Goal: Transaction & Acquisition: Obtain resource

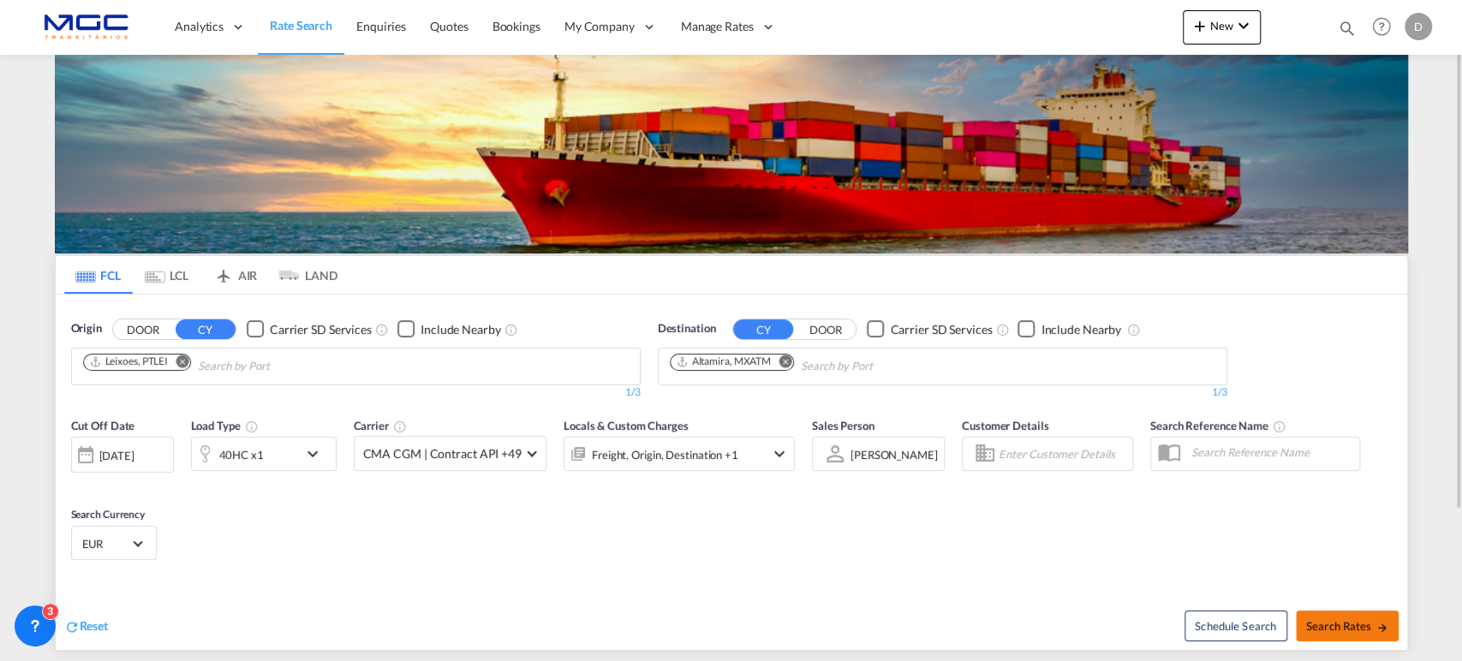
click at [1337, 626] on span "Search Rates" at bounding box center [1347, 626] width 82 height 14
type input "PTLEI to MXATM / [DATE]"
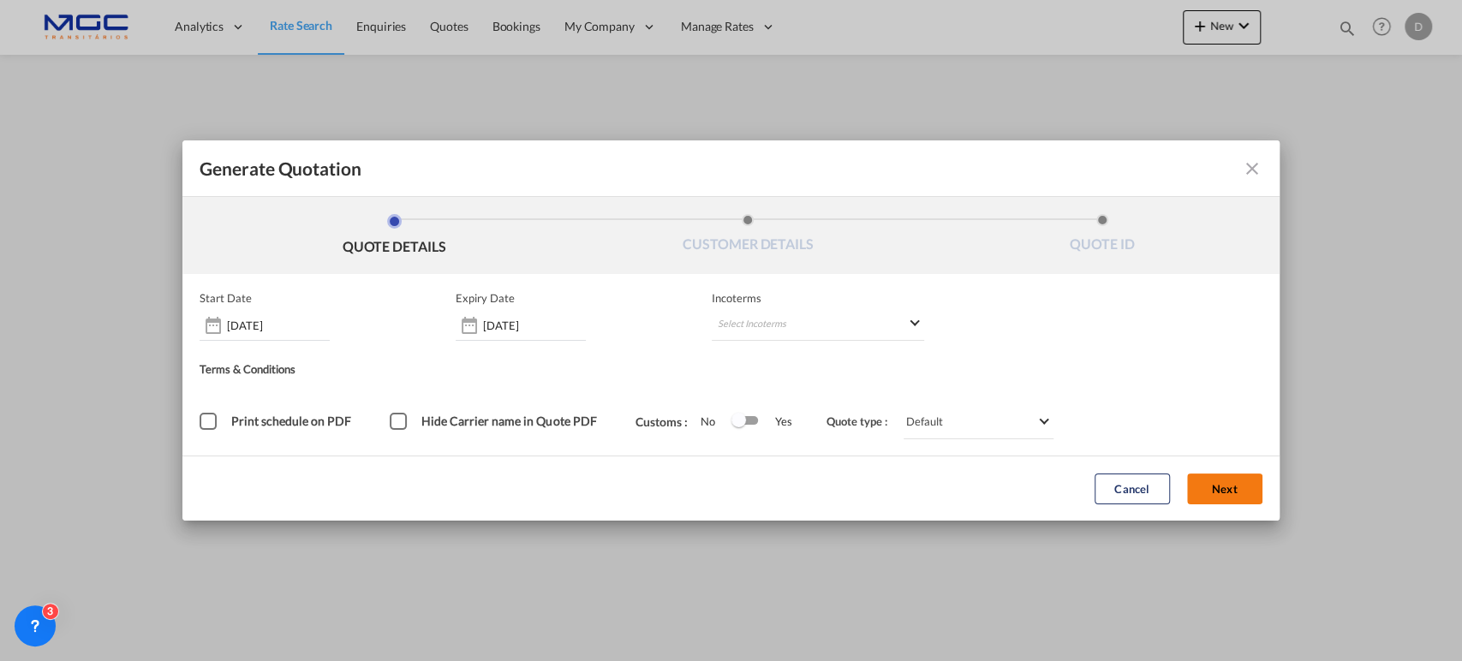
click at [1214, 475] on button "Next" at bounding box center [1224, 489] width 75 height 31
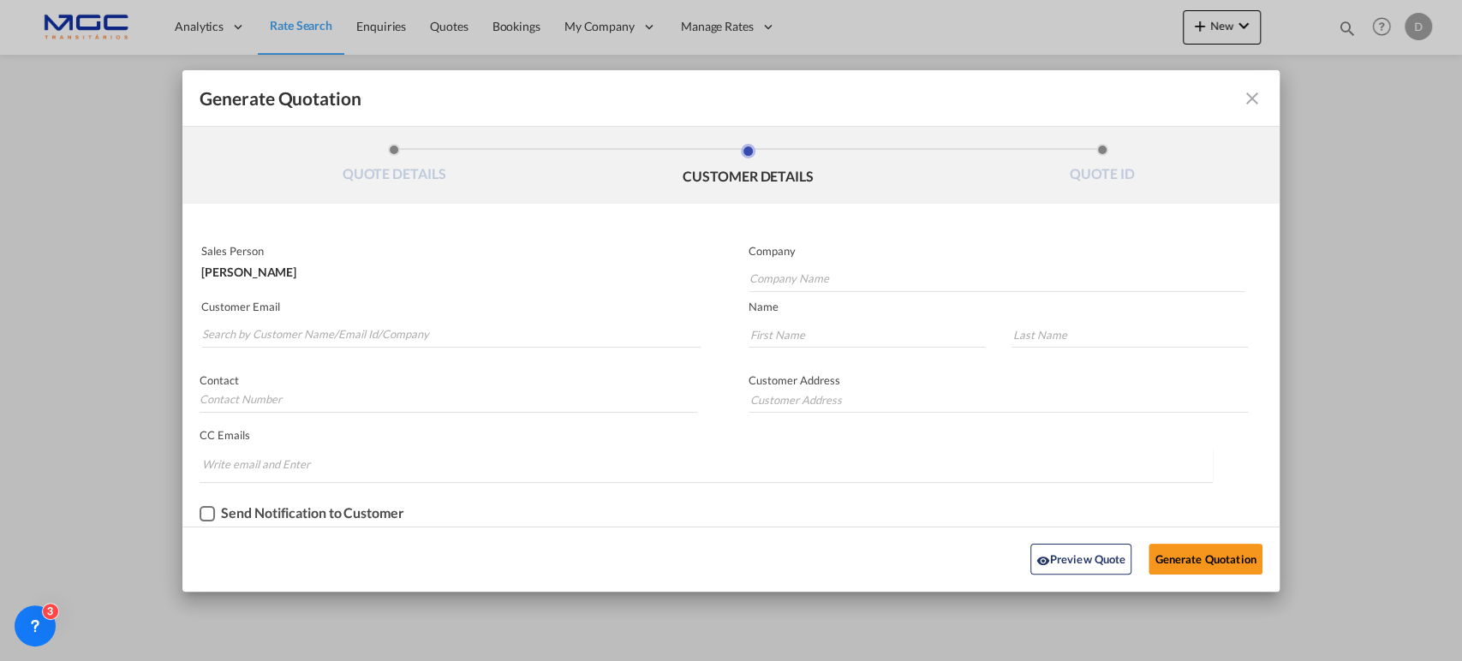
click at [331, 320] on md-autocomplete-wrap "Generate QuotationQUOTE ..." at bounding box center [450, 331] width 499 height 34
click at [312, 333] on input "Search by Customer Name/Email Id/Company" at bounding box center [451, 335] width 499 height 26
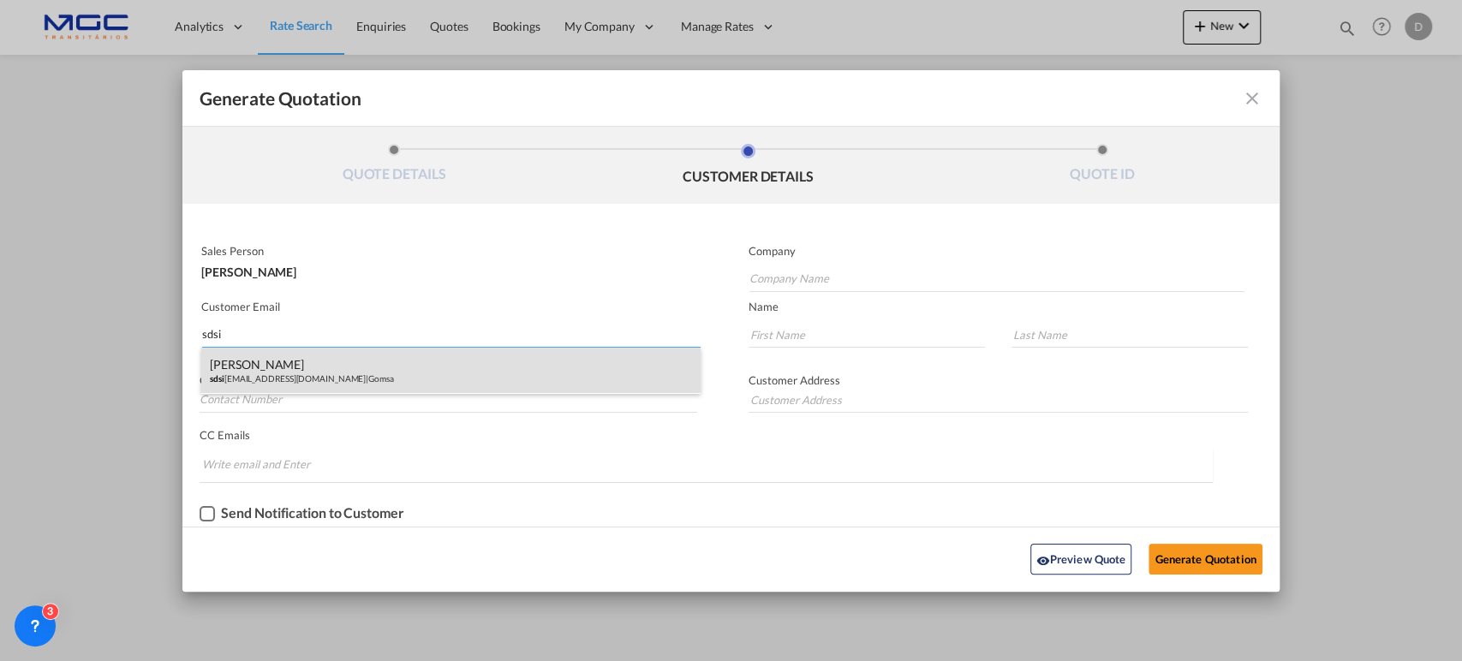
type input "sdsi"
click at [382, 355] on div "[PERSON_NAME] sdsi [EMAIL_ADDRESS][DOMAIN_NAME] | Gomsa" at bounding box center [450, 371] width 499 height 46
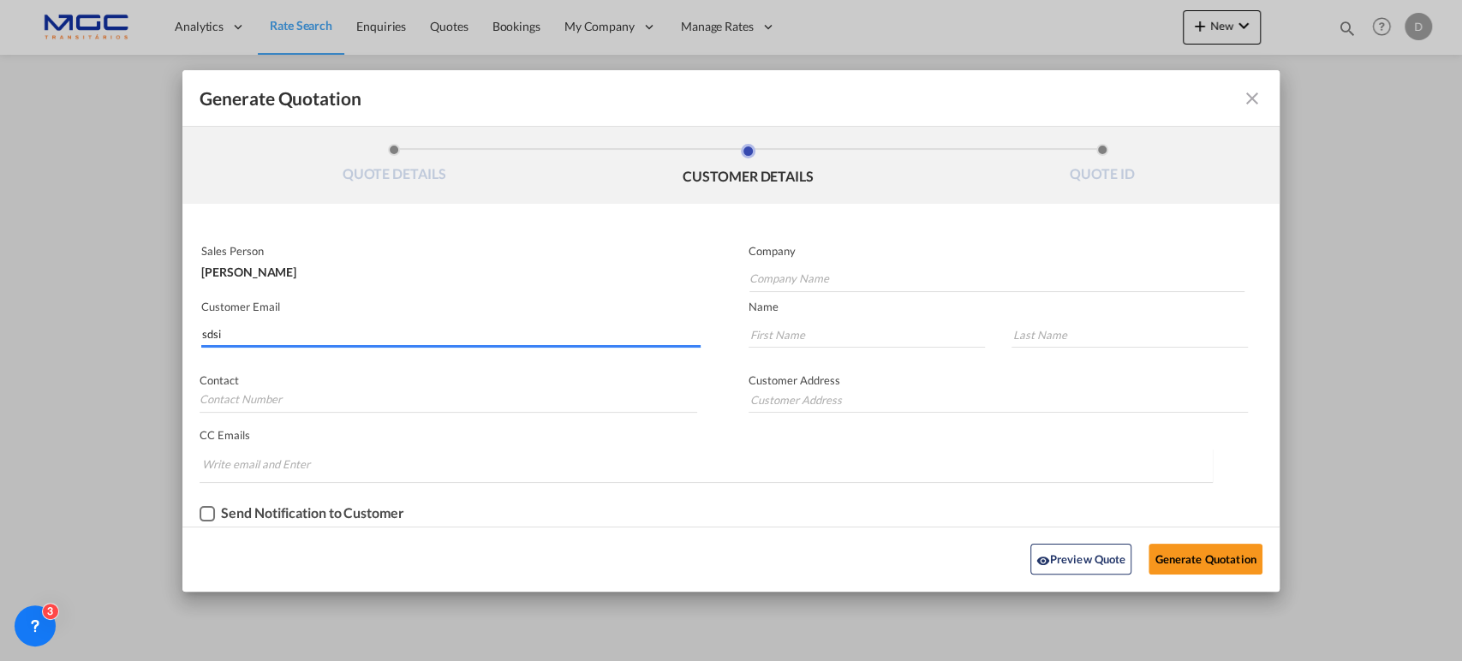
type input "Gomsa"
type input "[EMAIL_ADDRESS][DOMAIN_NAME]"
type input "Sofia"
type input "[PERSON_NAME]"
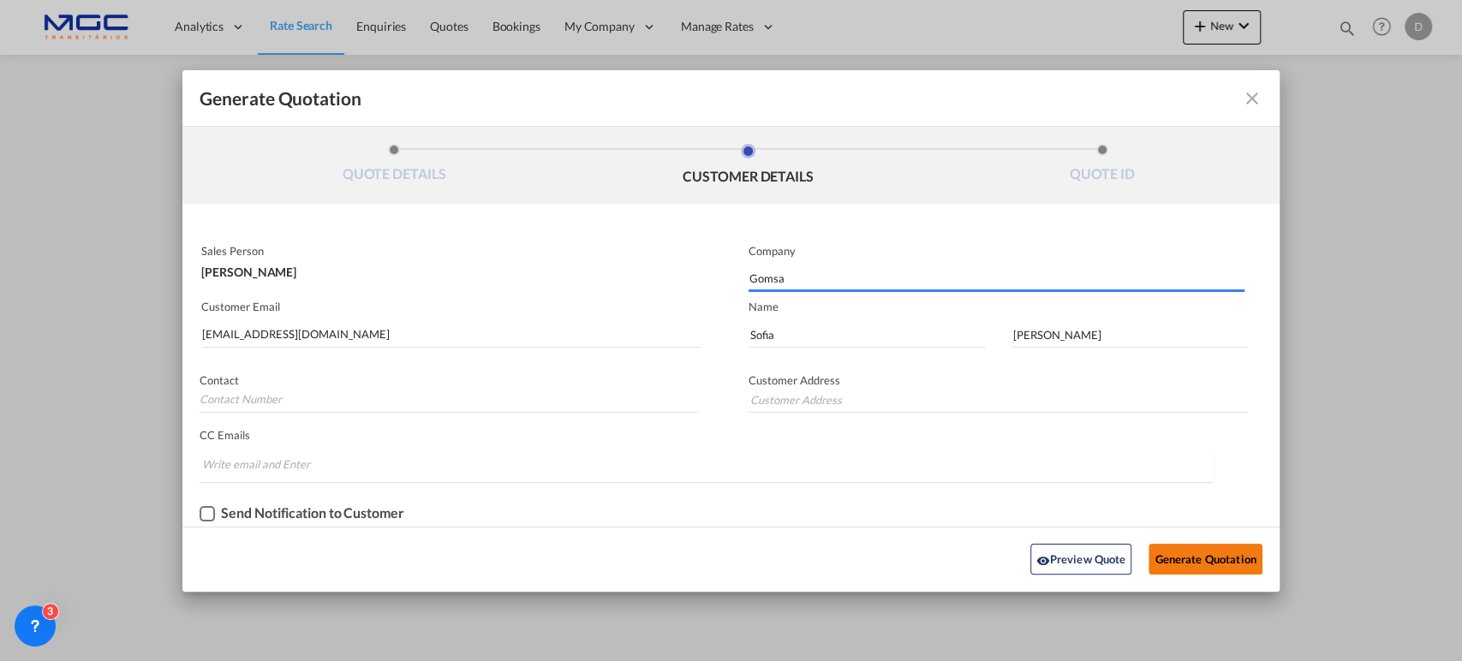
click at [1175, 556] on button "Generate Quotation" at bounding box center [1205, 559] width 113 height 31
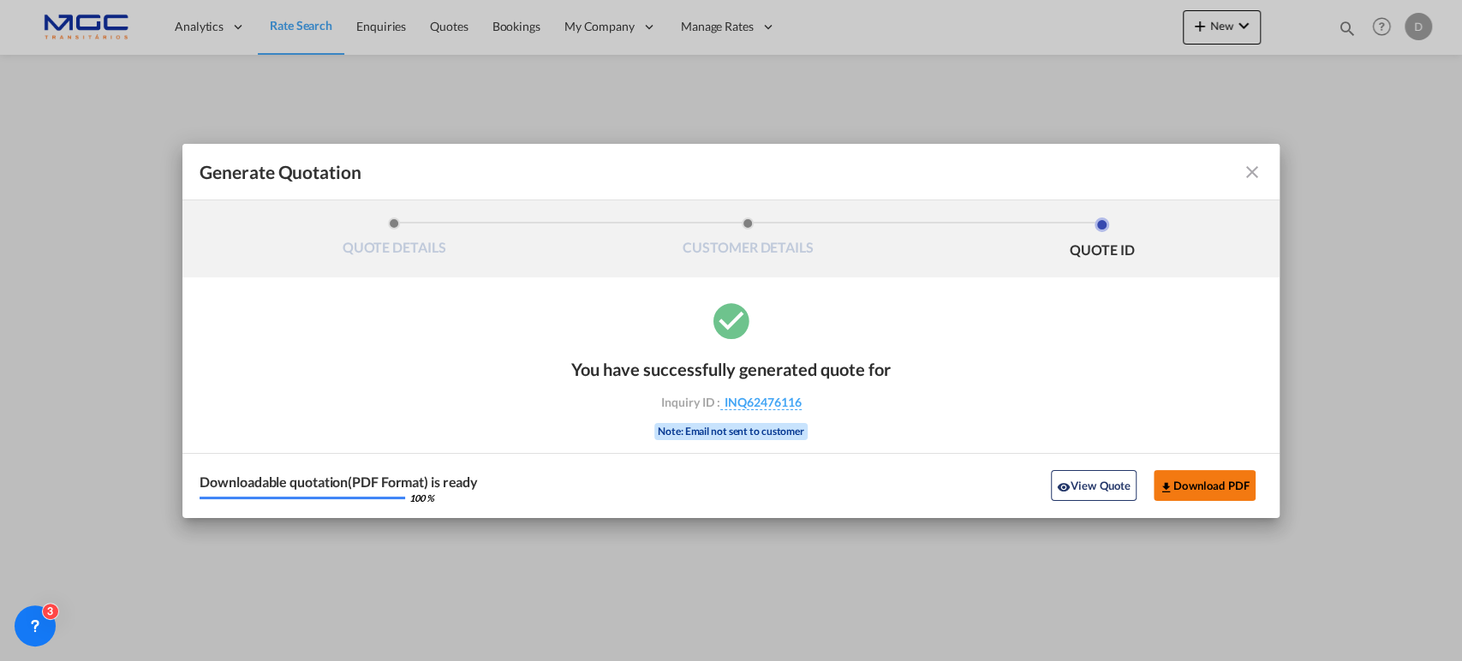
click at [1181, 481] on button "Download PDF" at bounding box center [1205, 485] width 102 height 31
